Goal: Check status: Check status

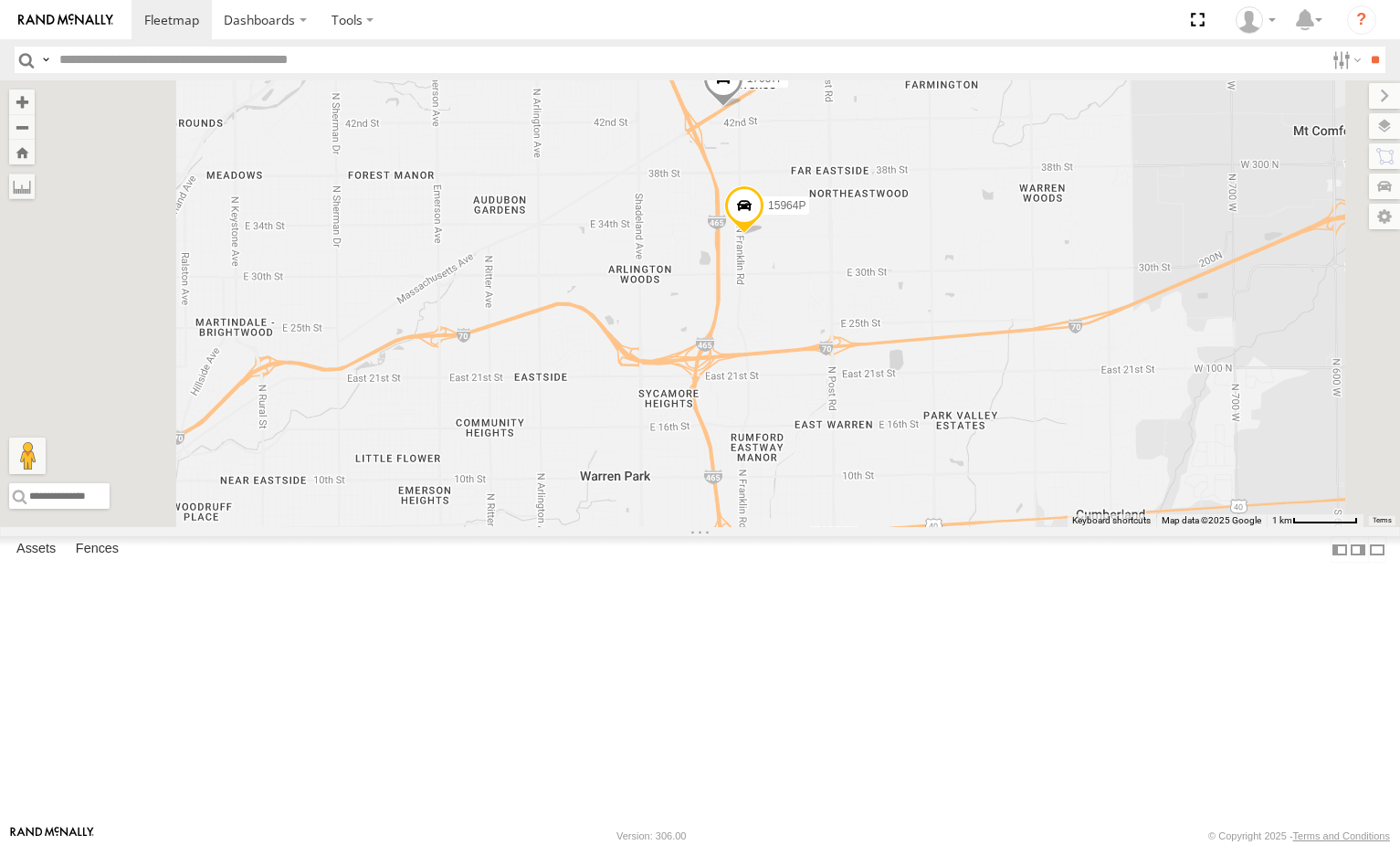
drag, startPoint x: 1013, startPoint y: 279, endPoint x: 1017, endPoint y: 309, distance: 30.3
click at [1017, 309] on div "5210 17048 17002P 5090 15964P 17057P" at bounding box center [700, 304] width 1400 height 447
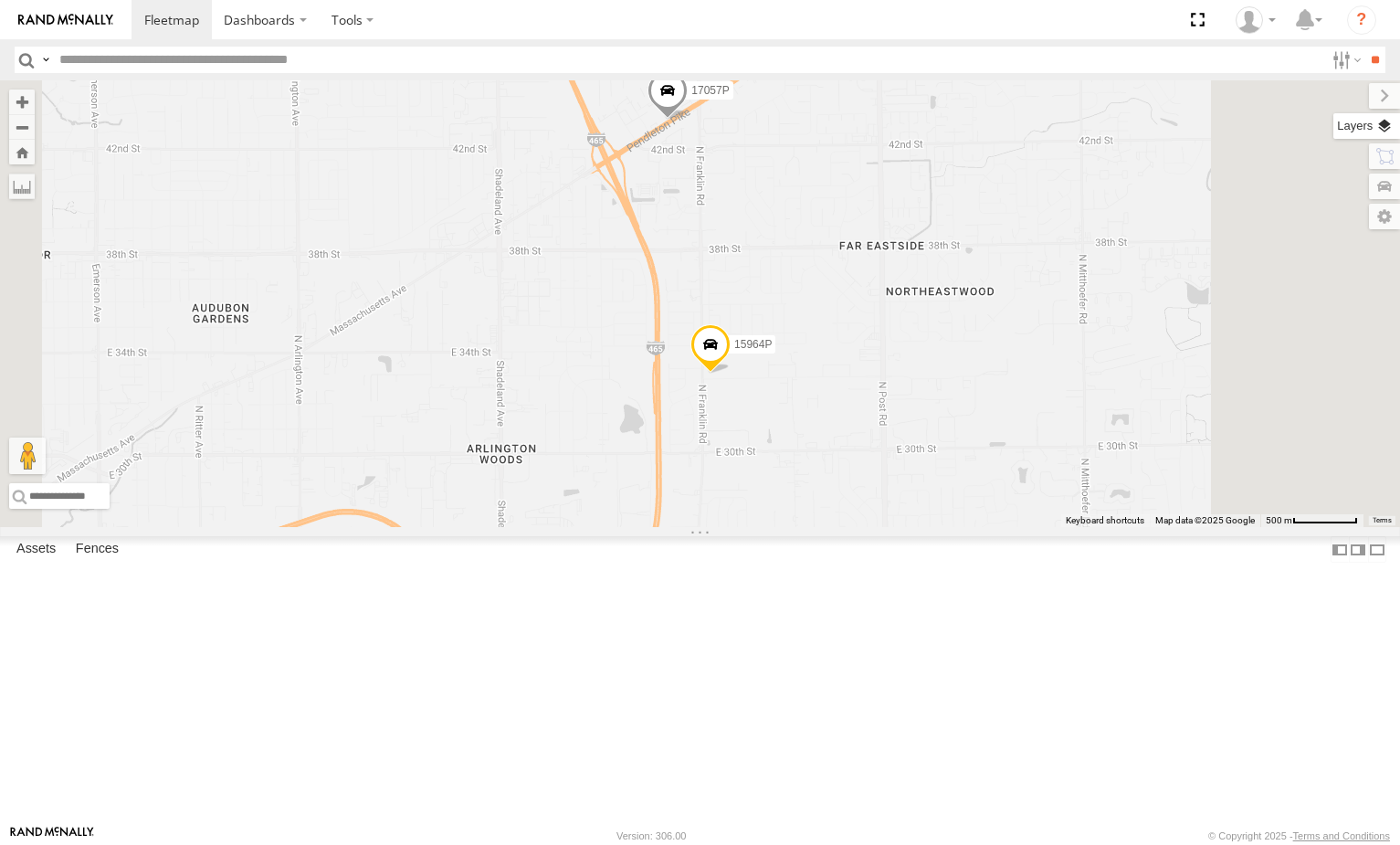
click at [1383, 128] on label at bounding box center [1366, 125] width 67 height 25
click at [0, 0] on div "Basemaps" at bounding box center [0, 0] width 0 height 0
click at [0, 0] on label at bounding box center [0, 0] width 0 height 0
click at [0, 0] on span "Satellite" at bounding box center [0, 0] width 0 height 0
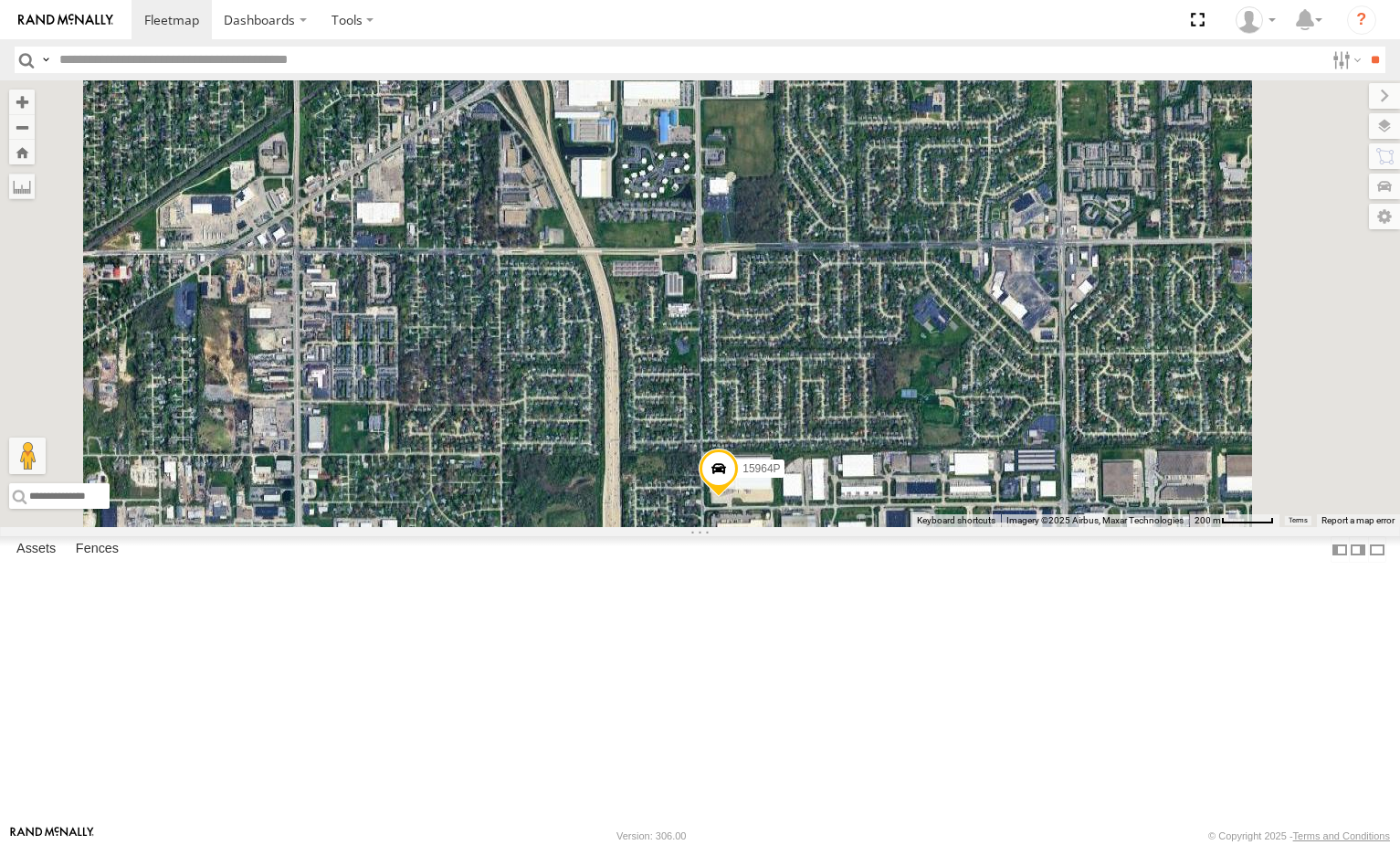
drag, startPoint x: 913, startPoint y: 201, endPoint x: 938, endPoint y: 273, distance: 76.2
click at [938, 273] on div "5210 17048 17002P 5090 15964P 17057P" at bounding box center [700, 304] width 1400 height 447
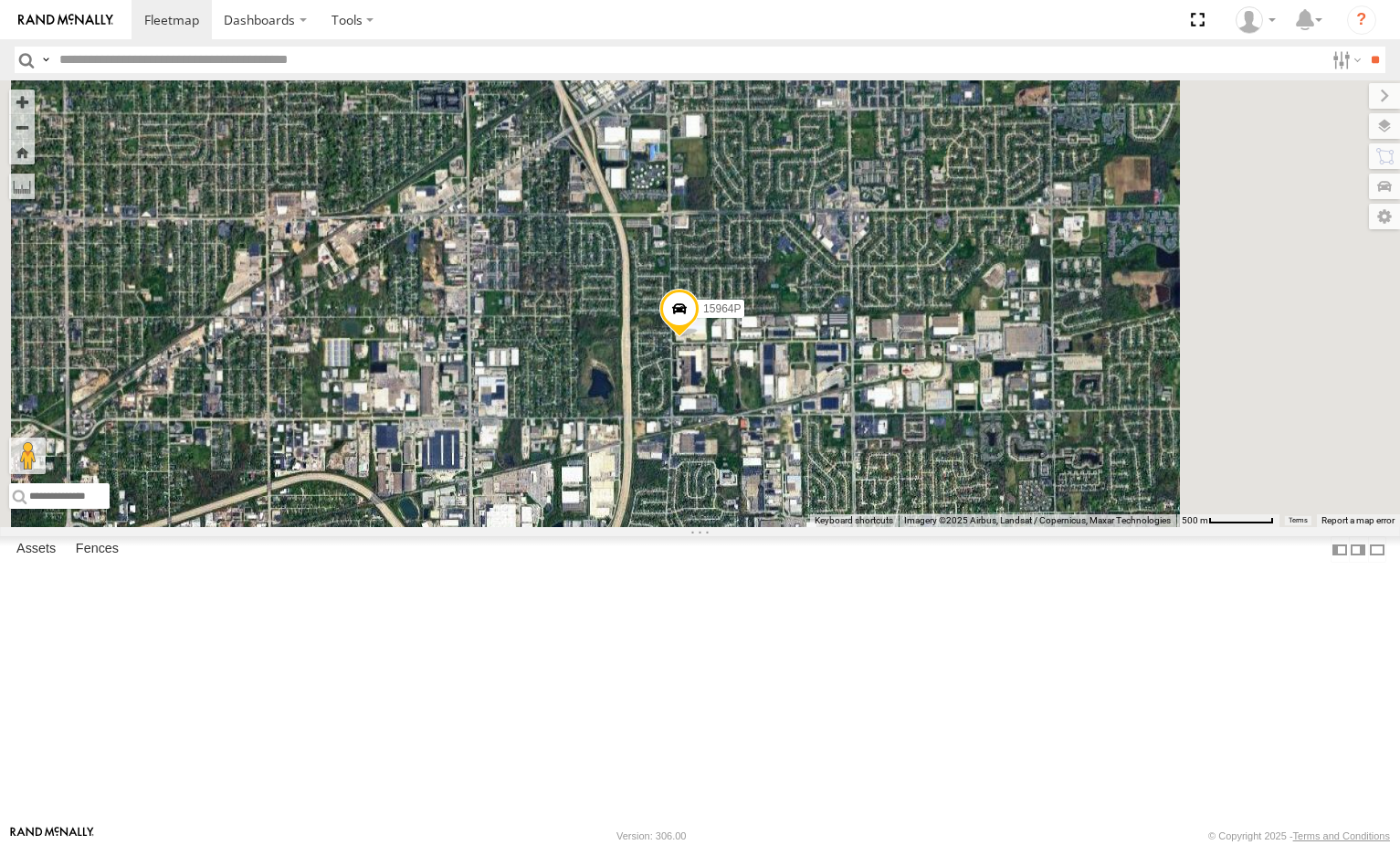
drag, startPoint x: 971, startPoint y: 381, endPoint x: 939, endPoint y: 291, distance: 95.5
click at [939, 291] on div "5210 17048 17002P 5090 15964P 17057P" at bounding box center [700, 304] width 1400 height 447
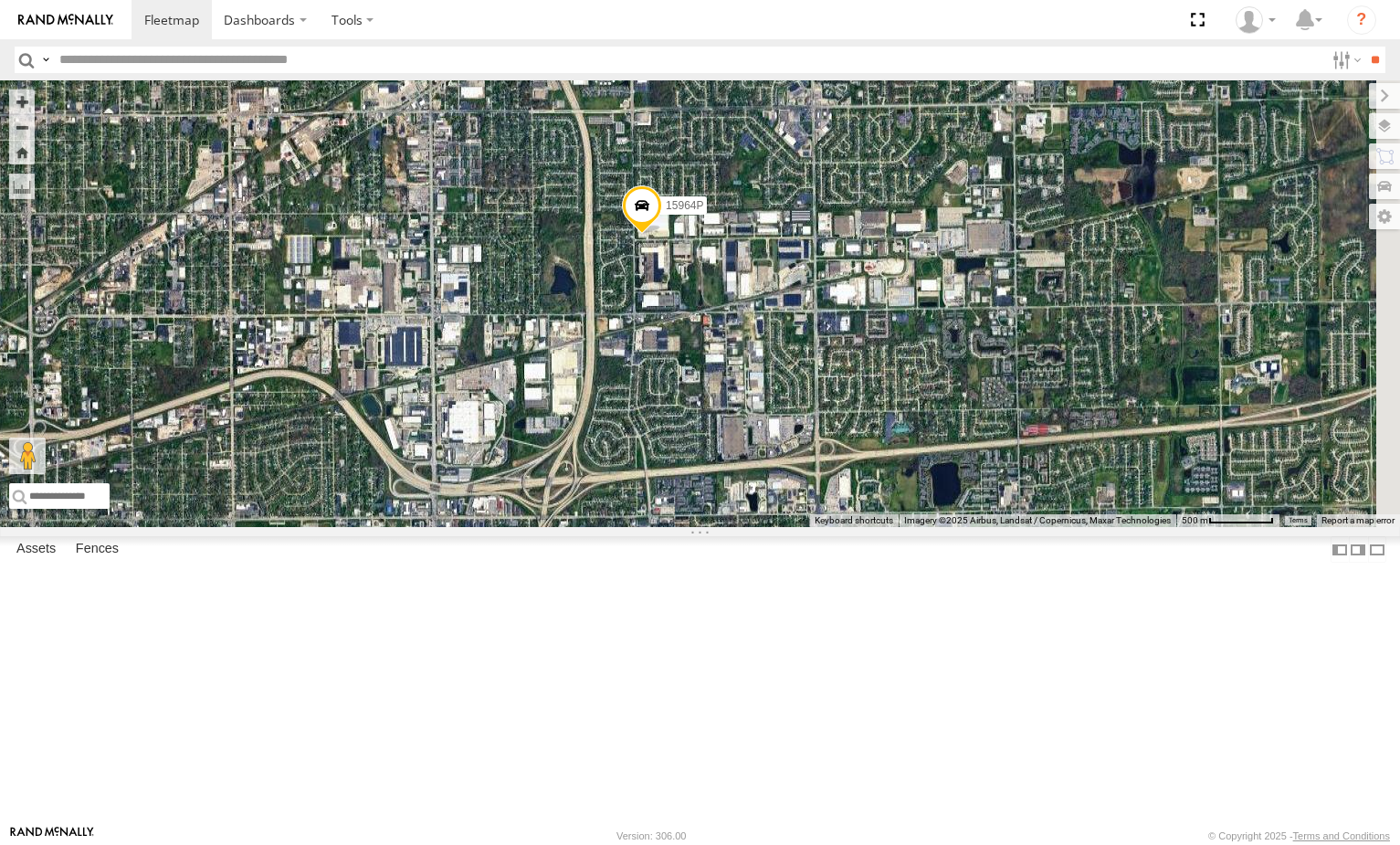
drag, startPoint x: 914, startPoint y: 243, endPoint x: 939, endPoint y: 270, distance: 36.8
click at [939, 270] on div "5210 17048 17002P 5090 15964P 17057P" at bounding box center [700, 304] width 1400 height 447
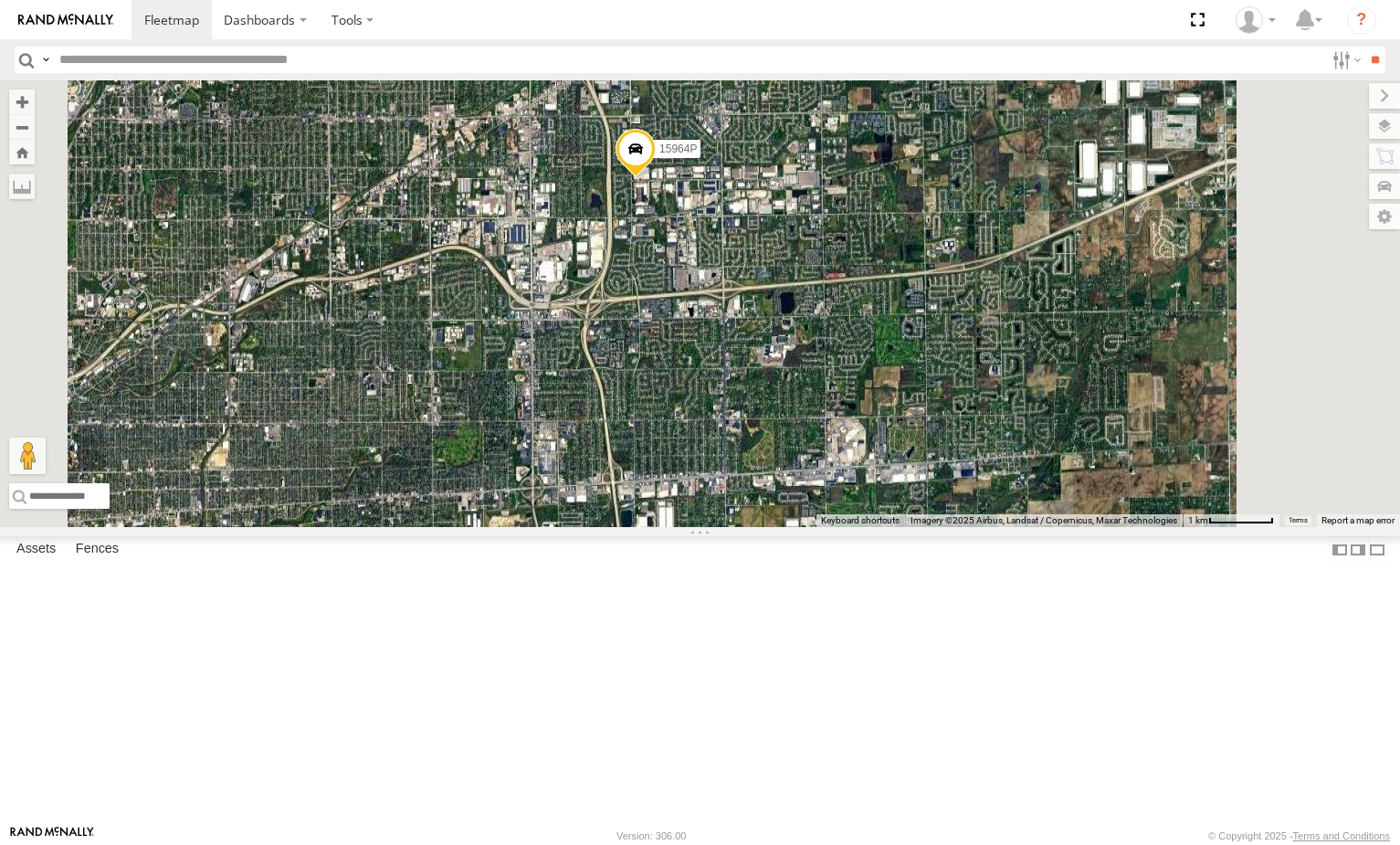
click at [634, 51] on span at bounding box center [613, 26] width 41 height 49
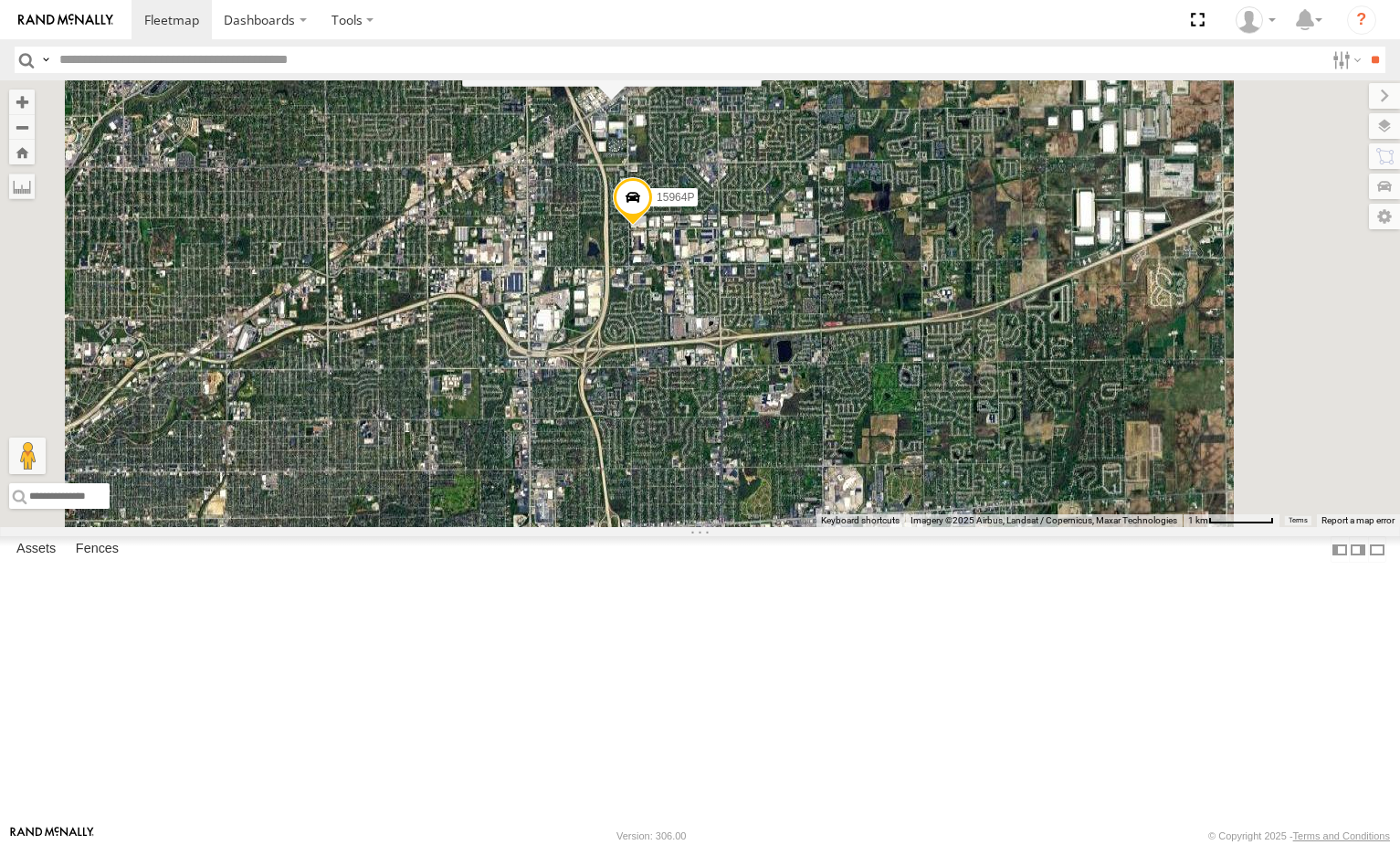
drag, startPoint x: 923, startPoint y: 277, endPoint x: 922, endPoint y: 290, distance: 13.0
click at [922, 290] on div "5210 17048 17002P 5090 15964P 17057P 17057P All Assets [STREET_ADDRESS][PERSON_…" at bounding box center [700, 304] width 1400 height 447
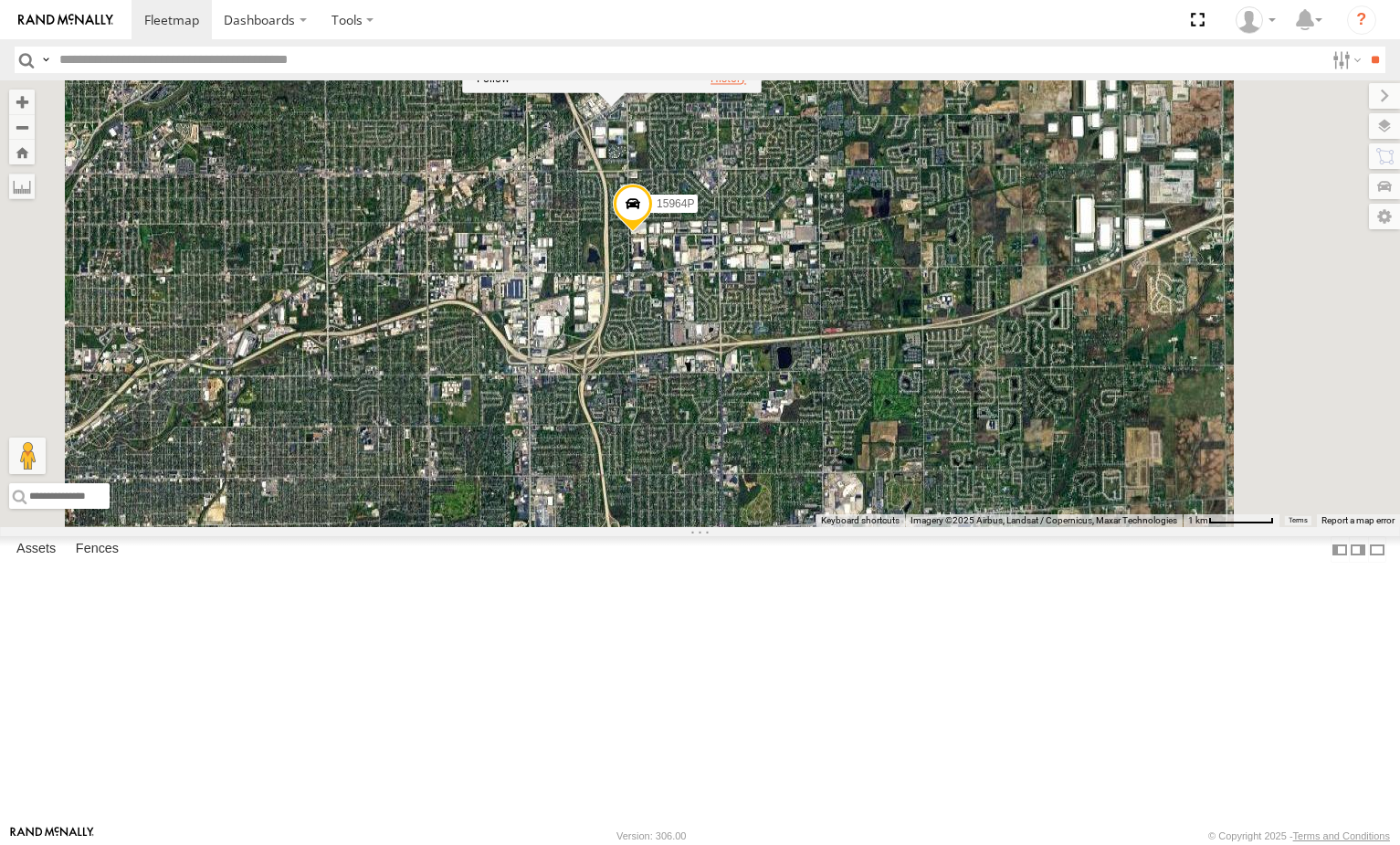
click at [746, 85] on label at bounding box center [728, 79] width 36 height 13
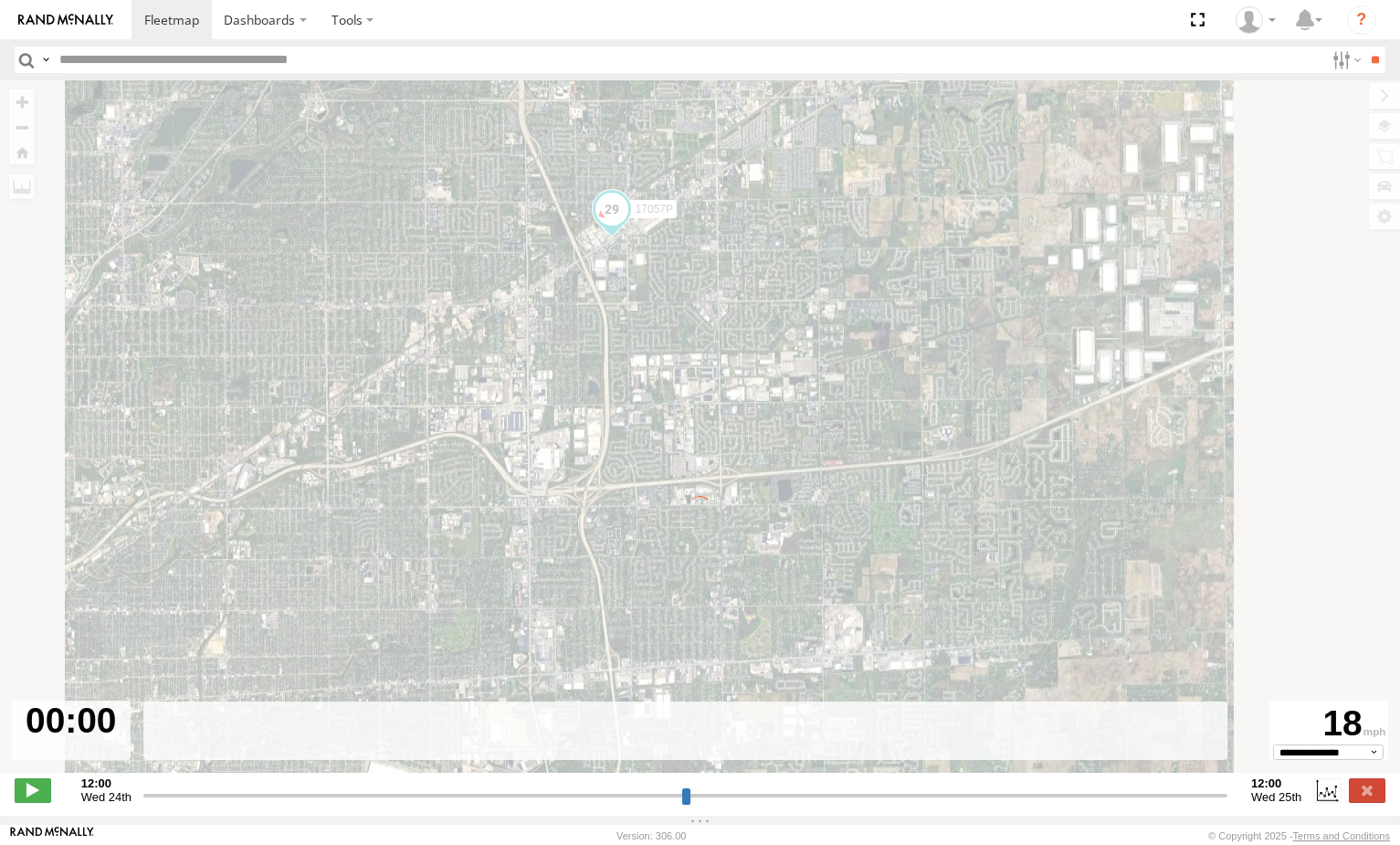
type input "**********"
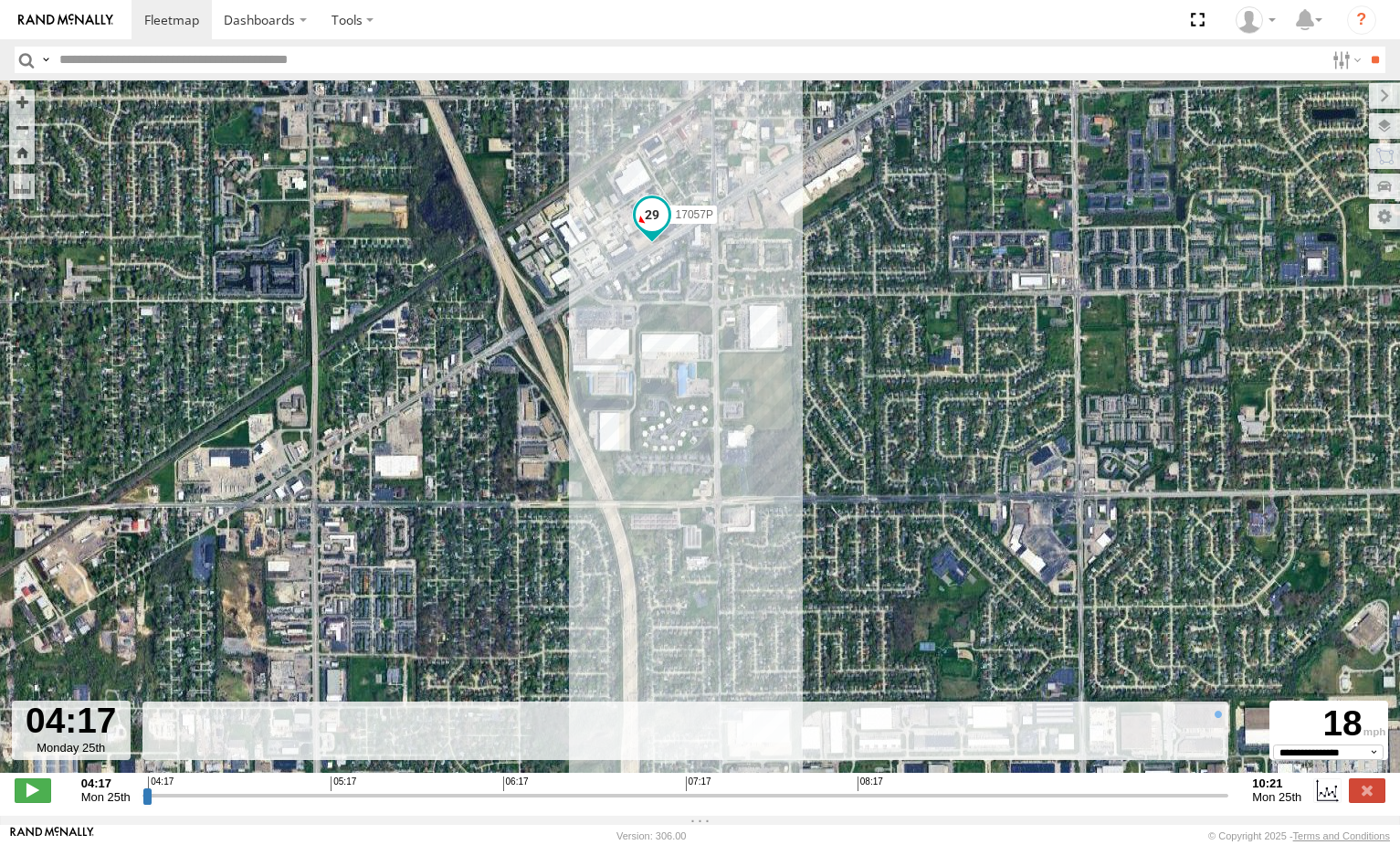
drag, startPoint x: 776, startPoint y: 240, endPoint x: 783, endPoint y: 313, distance: 73.3
click at [783, 313] on div "17057P" at bounding box center [700, 436] width 1400 height 711
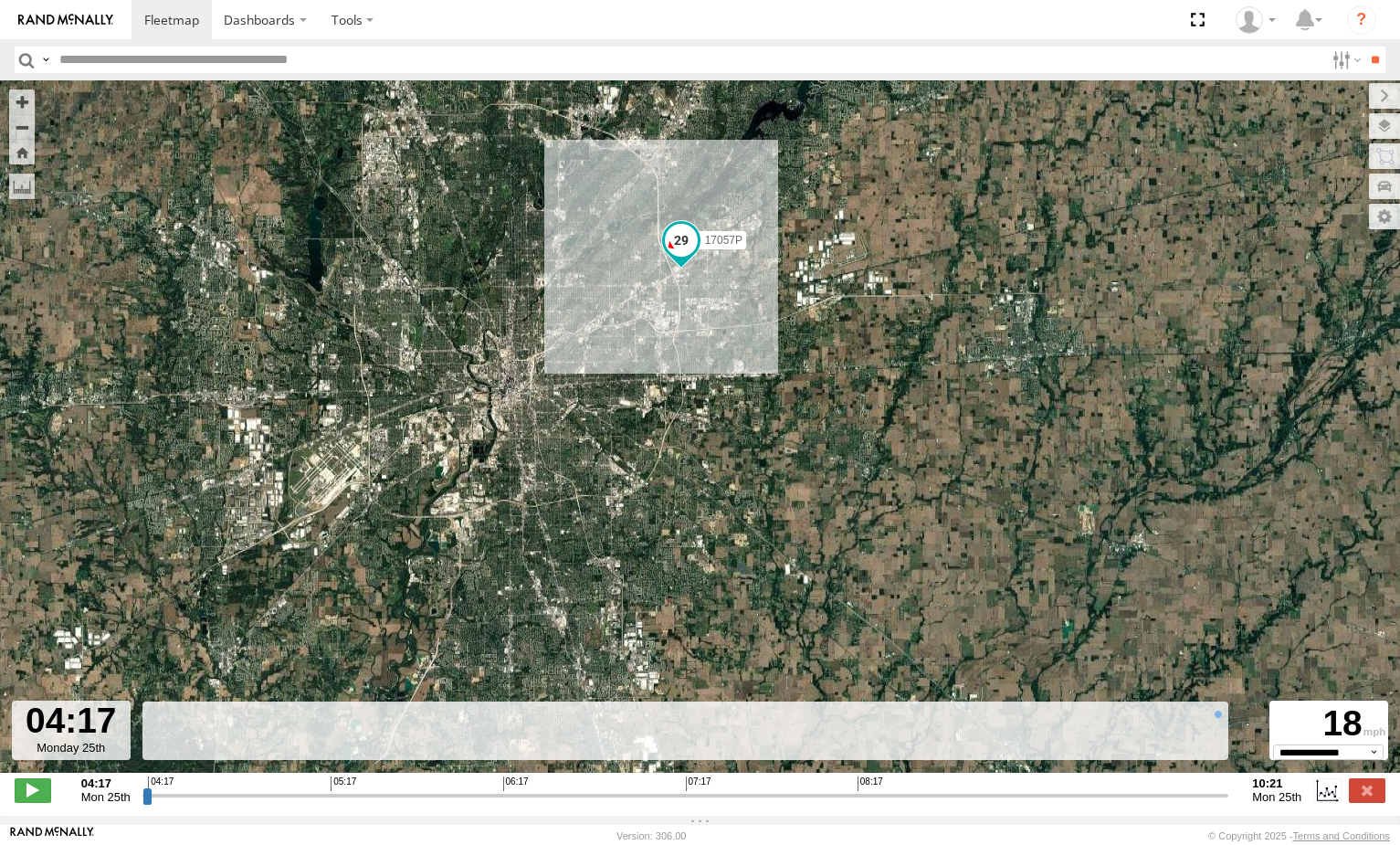
drag, startPoint x: 564, startPoint y: 375, endPoint x: 690, endPoint y: 313, distance: 140.4
click at [690, 313] on div "17057P" at bounding box center [700, 436] width 1400 height 711
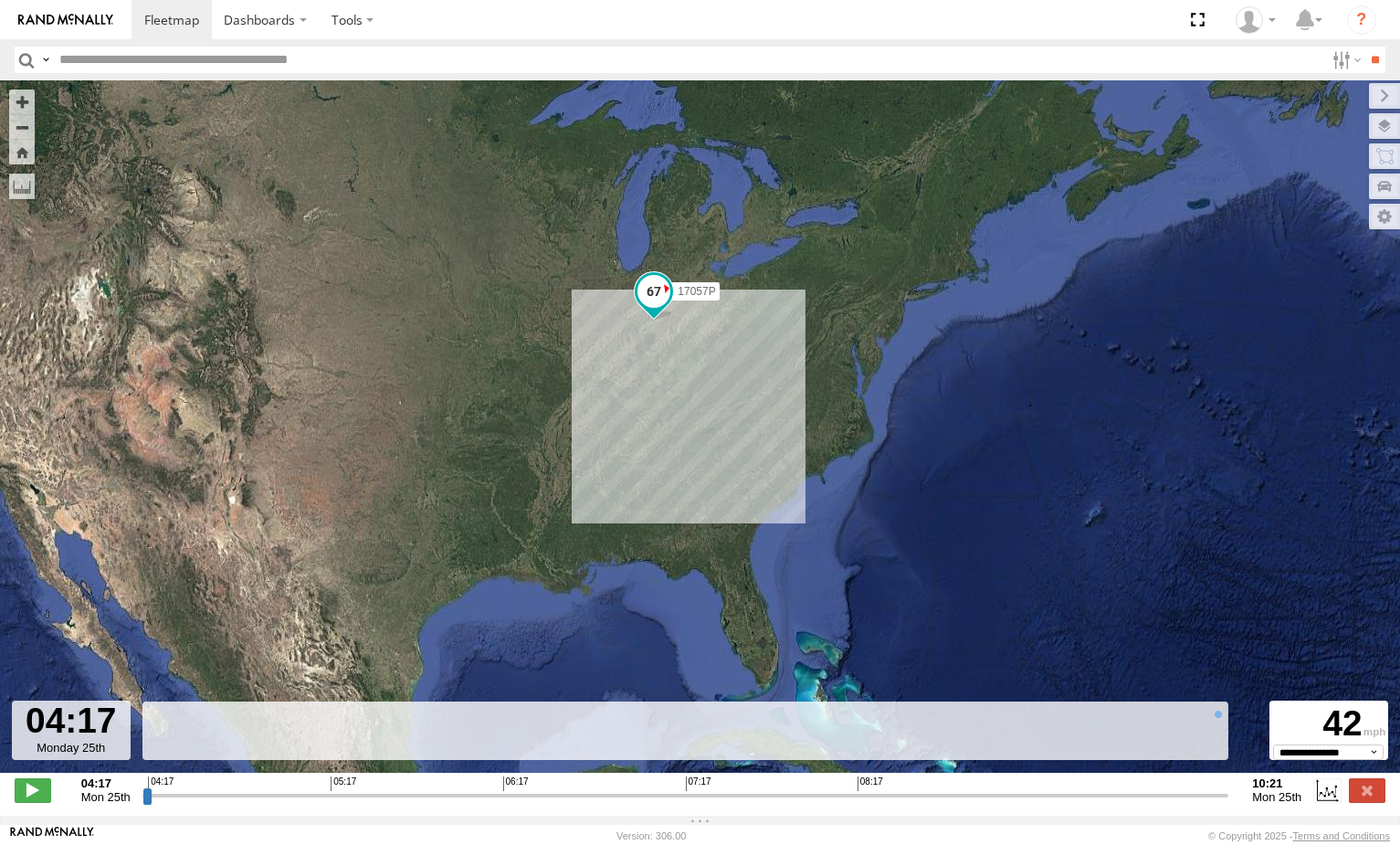
drag, startPoint x: 626, startPoint y: 370, endPoint x: 595, endPoint y: 297, distance: 79.3
click at [592, 298] on div "17057P" at bounding box center [700, 436] width 1400 height 711
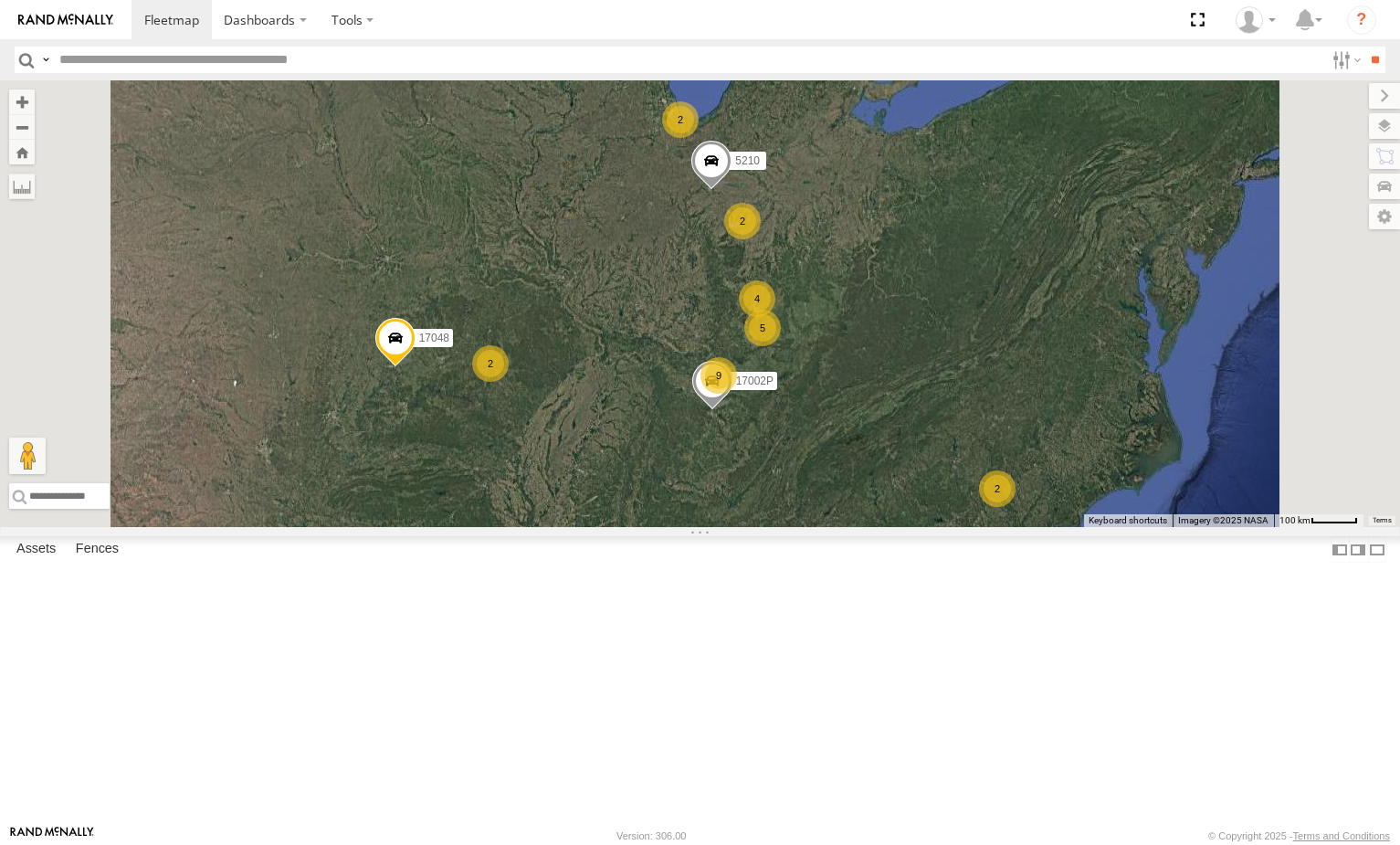
drag, startPoint x: 1025, startPoint y: 515, endPoint x: 910, endPoint y: 410, distance: 155.7
click at [910, 410] on div "5 2 5210 4 2 9 2 17048 2 17002P" at bounding box center [700, 304] width 1400 height 447
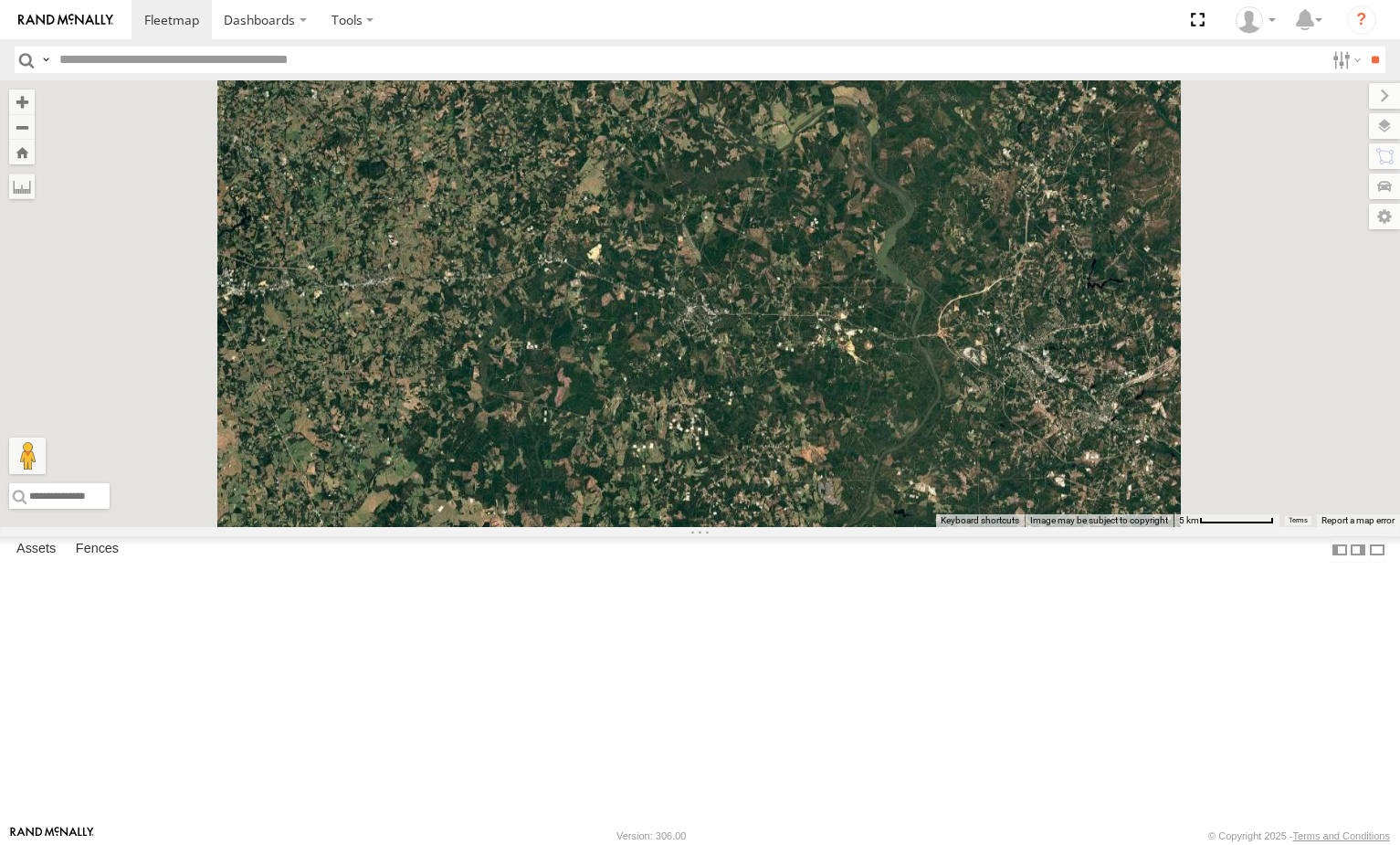
drag, startPoint x: 1257, startPoint y: 553, endPoint x: 1173, endPoint y: 342, distance: 227.1
click at [1173, 342] on div "5210 17048 17002P 282 16352" at bounding box center [700, 304] width 1400 height 447
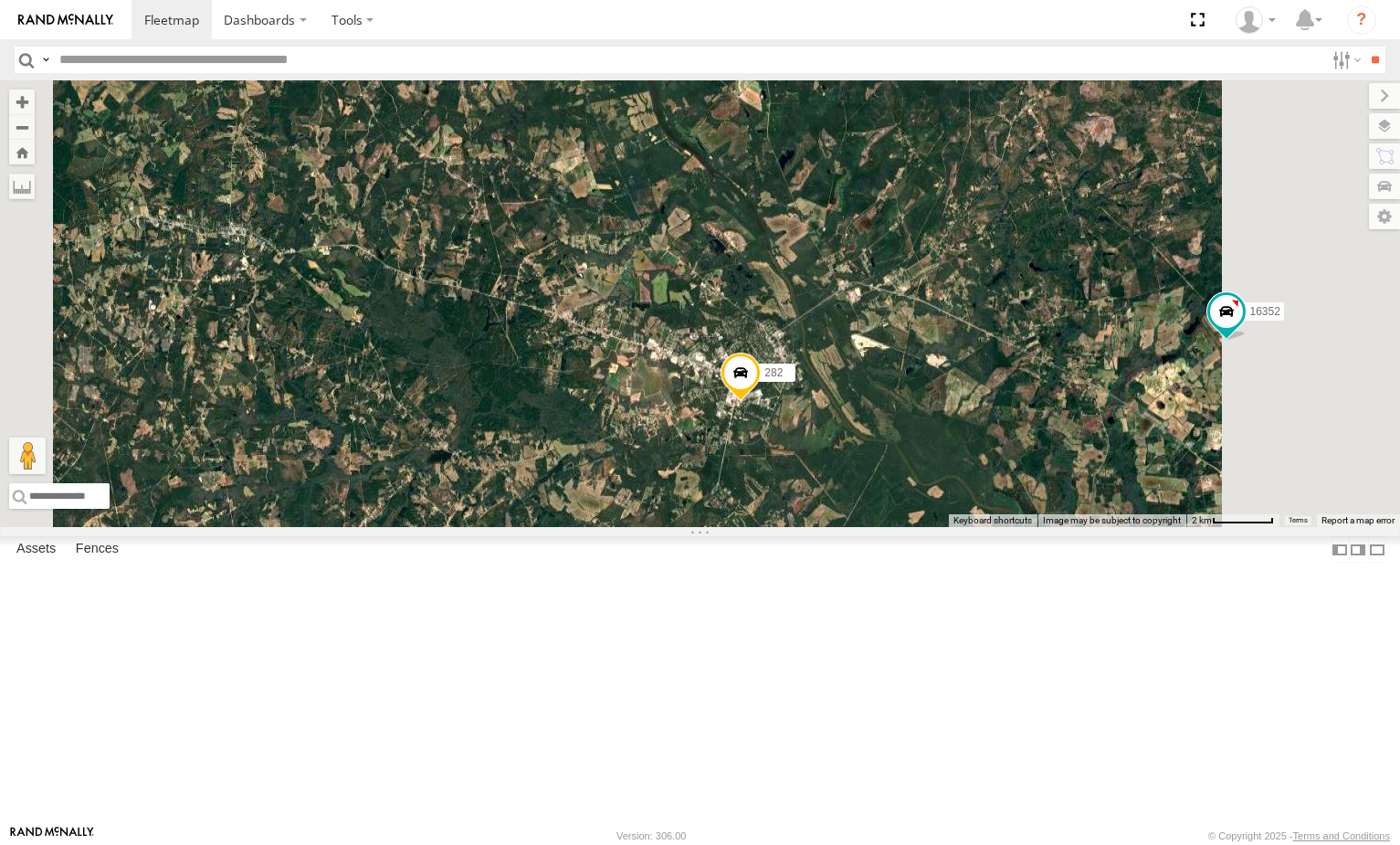
drag, startPoint x: 1121, startPoint y: 584, endPoint x: 1128, endPoint y: 424, distance: 160.2
click at [1138, 424] on div "5210 17048 17002P 282 16352" at bounding box center [700, 304] width 1400 height 447
